Goal: Task Accomplishment & Management: Use online tool/utility

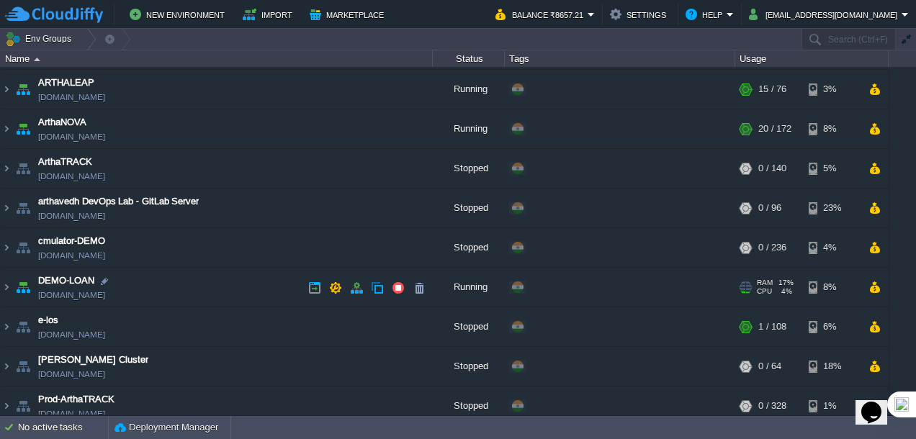
scroll to position [216, 0]
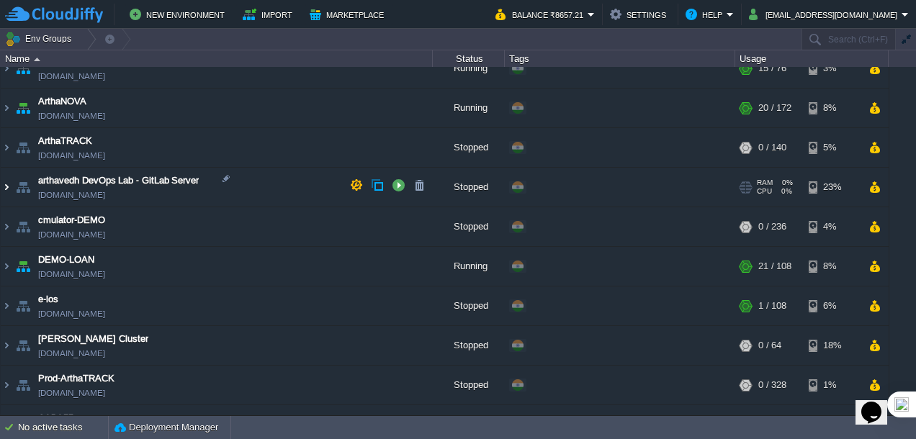
click at [10, 188] on img at bounding box center [7, 187] width 12 height 39
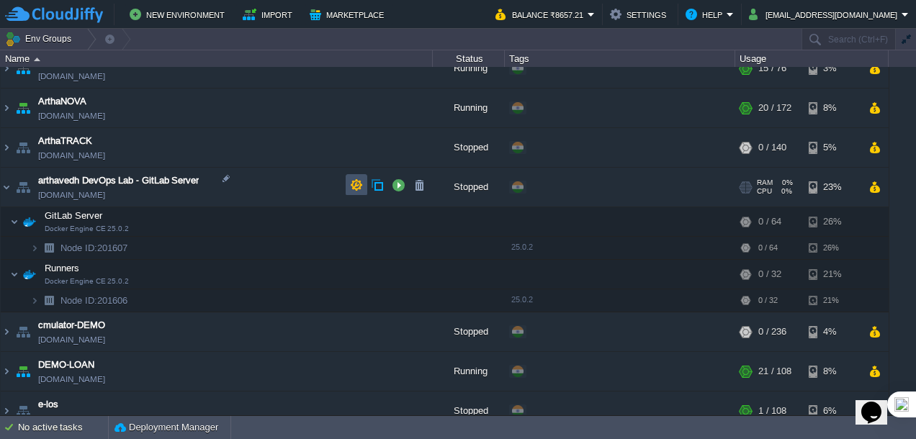
click at [351, 188] on button "button" at bounding box center [356, 185] width 13 height 13
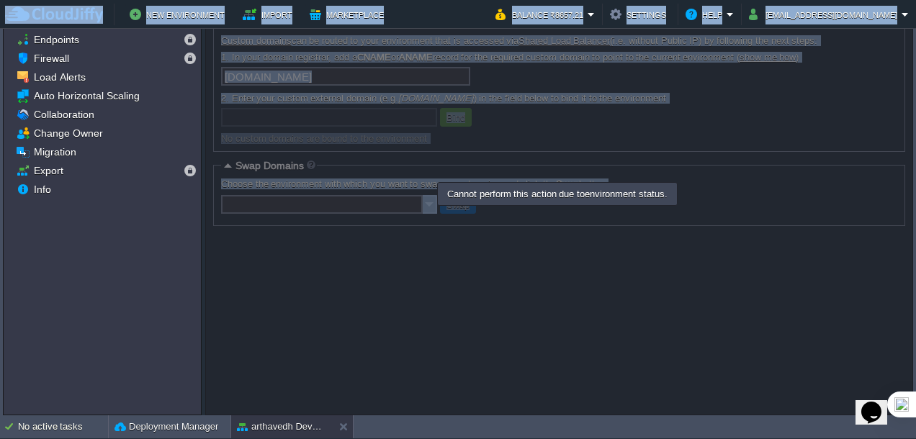
drag, startPoint x: 427, startPoint y: 9, endPoint x: 432, endPoint y: 51, distance: 42.8
click at [432, 51] on body "New Environment Import Marketplace Bonus ₹0.00 Upgrade Account Balance ₹8657.21…" at bounding box center [458, 219] width 916 height 439
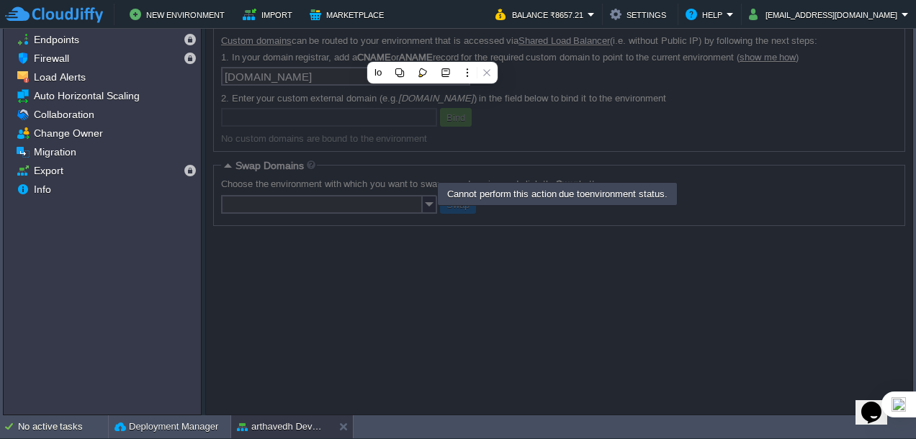
drag, startPoint x: 432, startPoint y: 51, endPoint x: 417, endPoint y: 19, distance: 35.8
click at [417, 19] on td "New Environment Import Marketplace" at bounding box center [242, 15] width 474 height 22
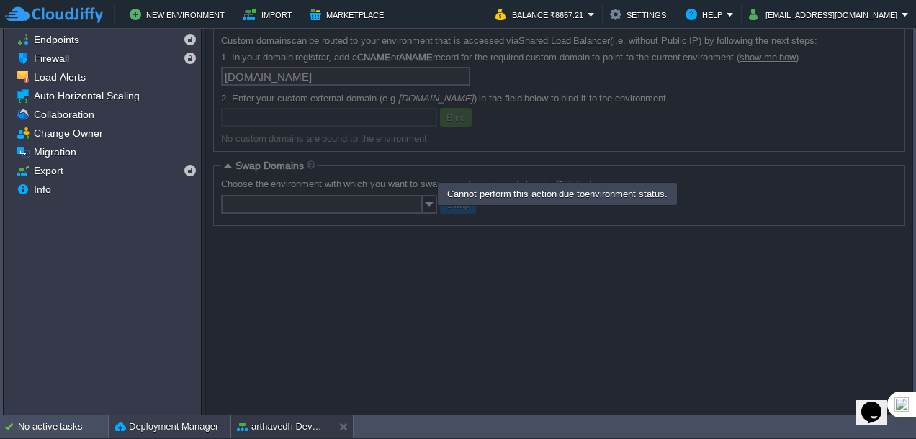
click at [167, 430] on button "Deployment Manager" at bounding box center [166, 427] width 104 height 14
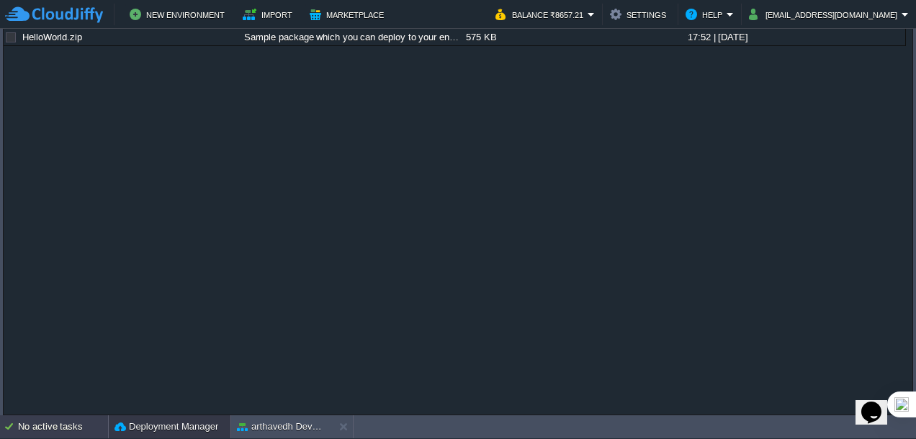
click at [52, 420] on div "No active tasks" at bounding box center [63, 426] width 90 height 23
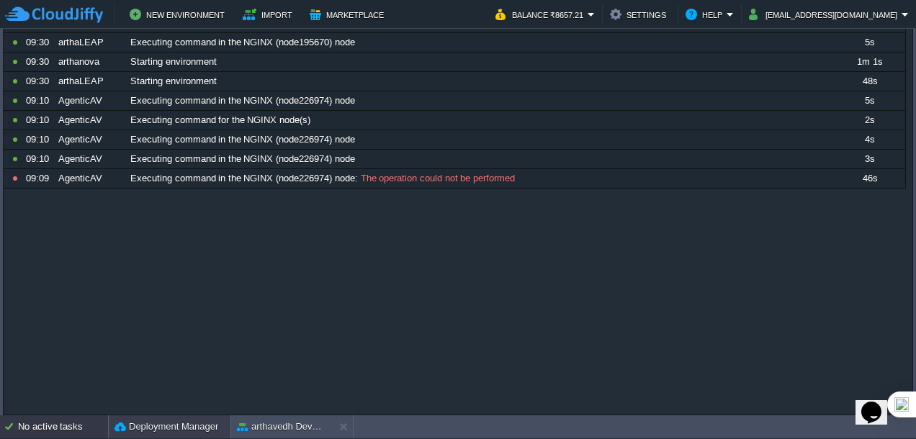
click at [192, 420] on button "Deployment Manager" at bounding box center [166, 427] width 104 height 14
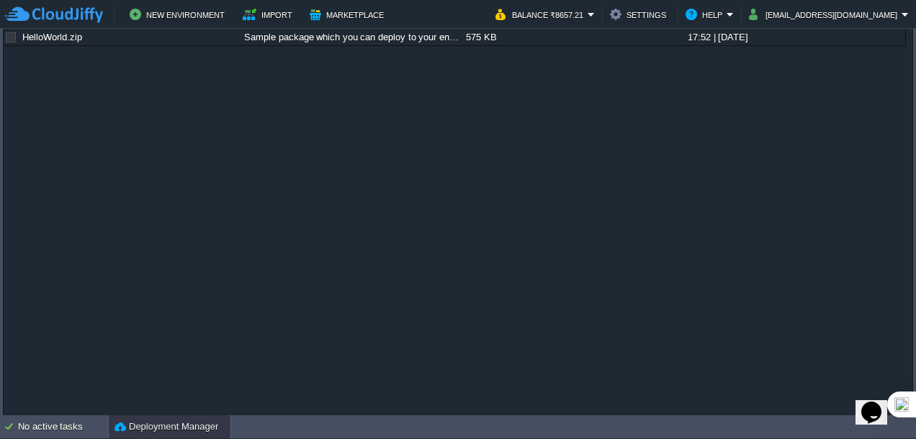
click at [179, 422] on button "Deployment Manager" at bounding box center [166, 427] width 104 height 14
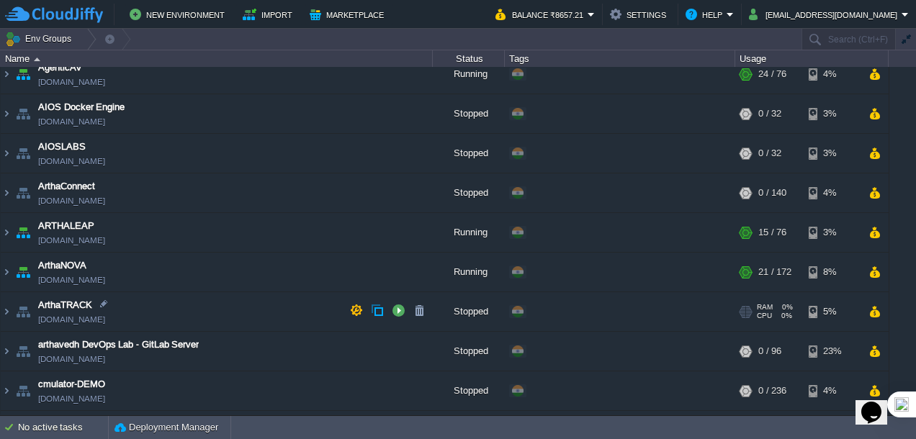
scroll to position [72, 0]
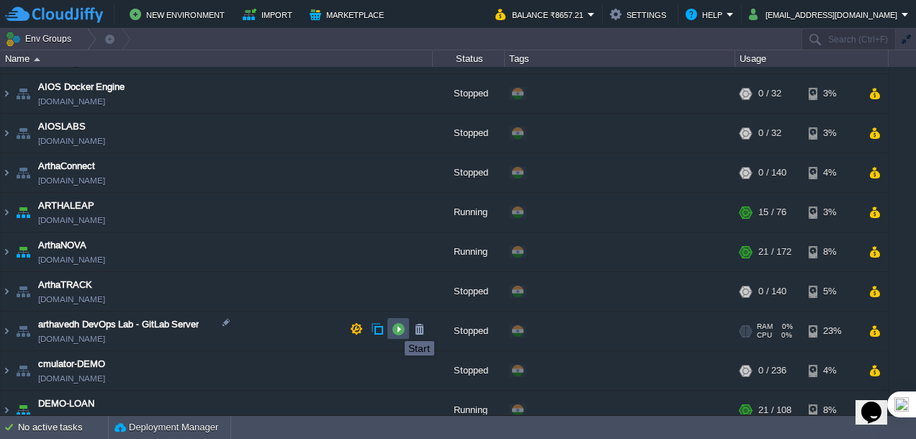
click at [394, 328] on button "button" at bounding box center [398, 329] width 13 height 13
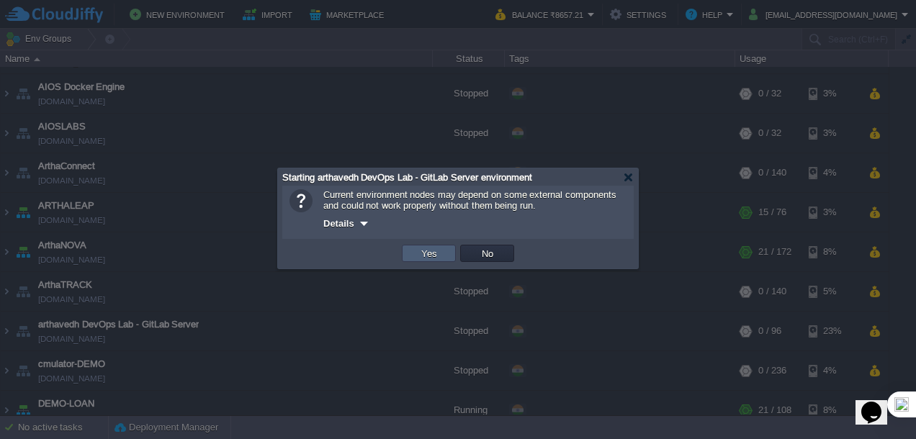
click at [413, 254] on td "Yes" at bounding box center [429, 253] width 54 height 17
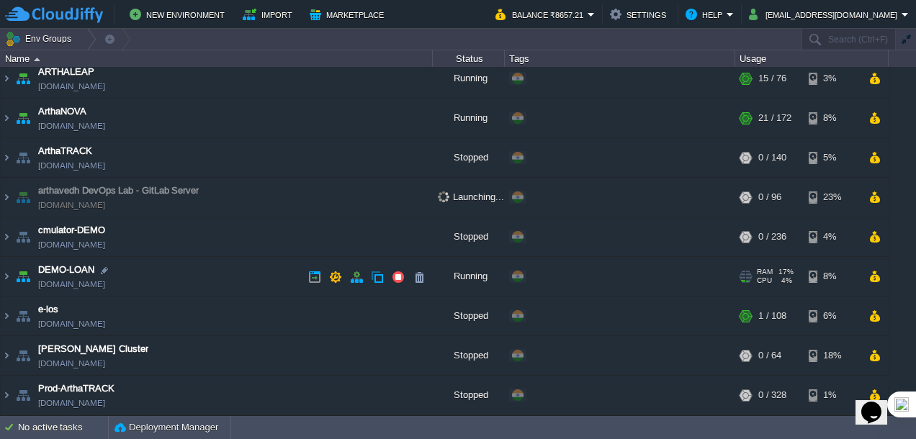
scroll to position [216, 0]
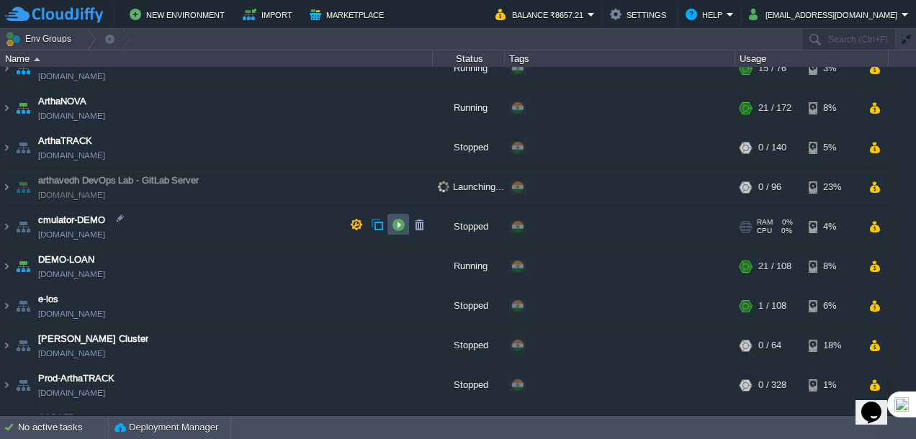
click at [396, 229] on button "button" at bounding box center [398, 224] width 13 height 13
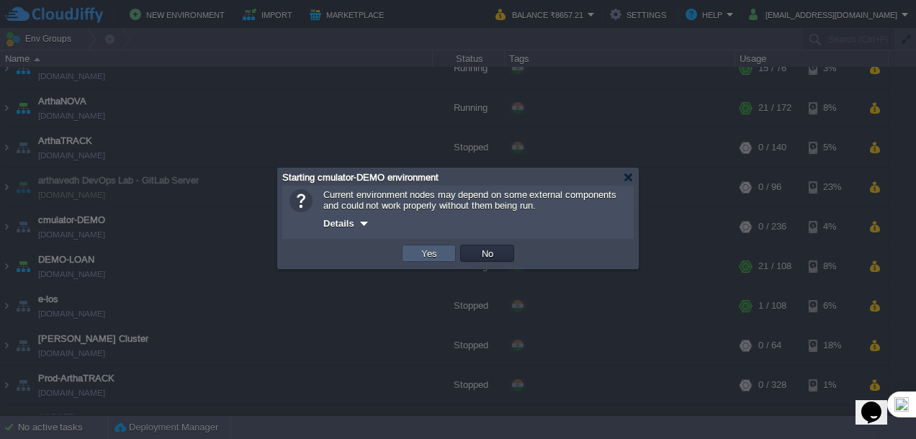
click at [422, 255] on button "Yes" at bounding box center [429, 253] width 24 height 13
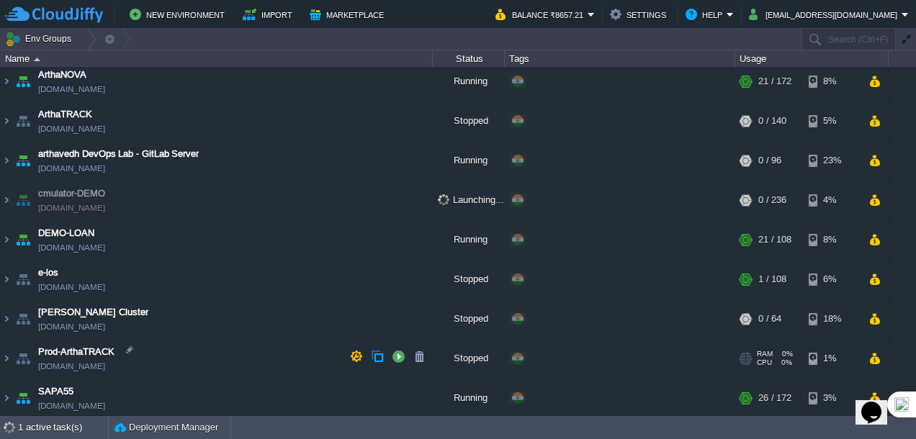
scroll to position [256, 0]
